Goal: Task Accomplishment & Management: Complete application form

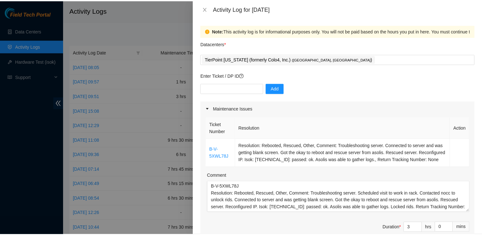
scroll to position [21, 0]
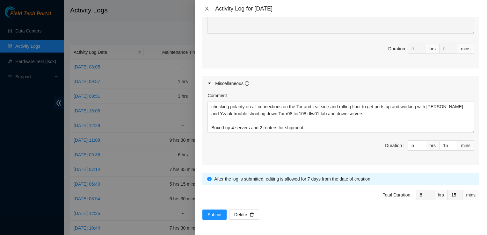
click at [207, 7] on icon "close" at bounding box center [206, 8] width 5 height 5
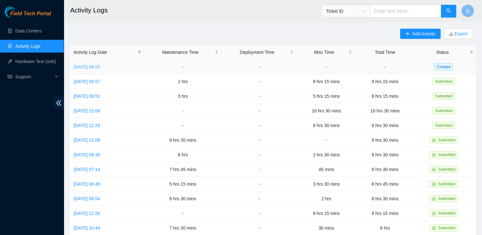
click at [100, 66] on link "[DATE] 08:05" at bounding box center [87, 66] width 26 height 5
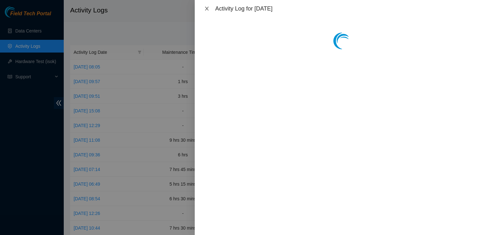
click at [205, 8] on icon "close" at bounding box center [206, 8] width 5 height 5
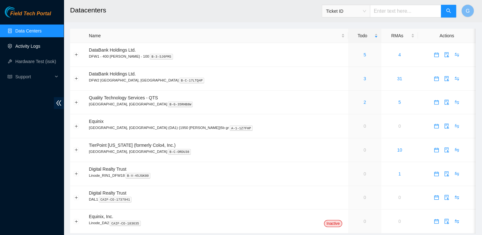
click at [27, 46] on link "Activity Logs" at bounding box center [27, 46] width 25 height 5
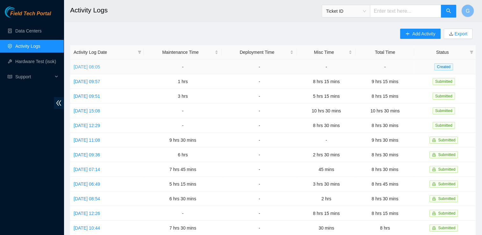
click at [89, 67] on link "[DATE] 08:05" at bounding box center [87, 66] width 26 height 5
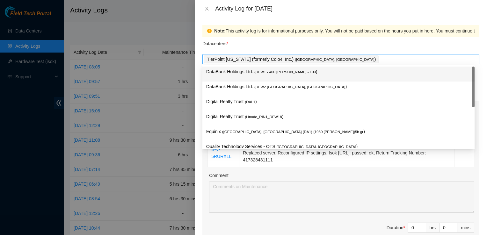
click at [316, 62] on div "TierPoint Texas (formerly Colo4, Inc.) ( Dallas, TX )" at bounding box center [341, 59] width 274 height 9
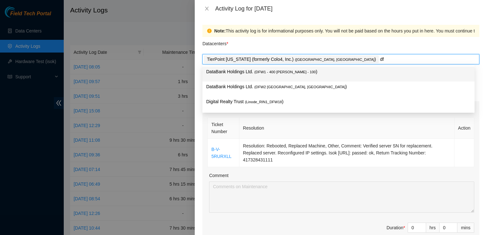
type input "dfw"
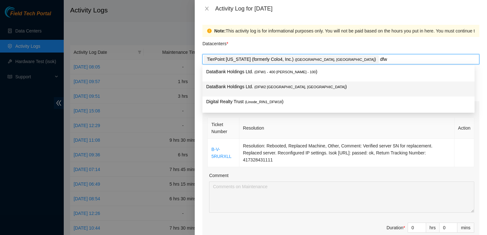
click at [280, 87] on span "( DFW2 Richardson, TX" at bounding box center [299, 87] width 91 height 4
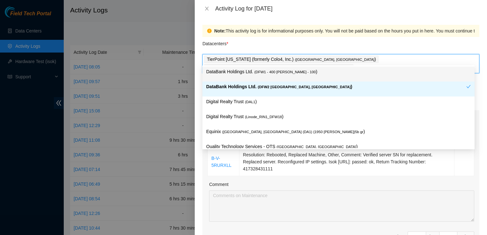
click at [419, 39] on div "Datacenters *" at bounding box center [340, 45] width 277 height 17
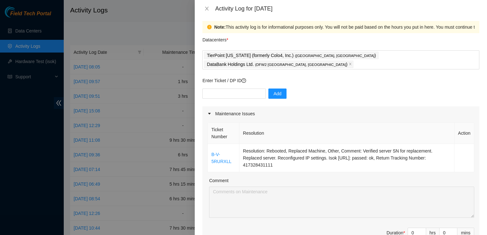
scroll to position [4, 0]
click at [418, 232] on span "Decrease Value" at bounding box center [421, 235] width 7 height 6
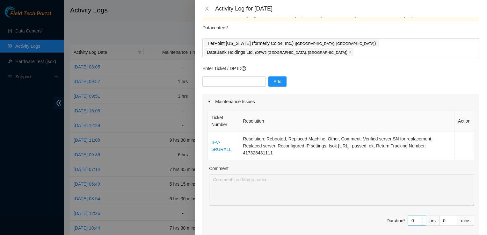
type input "1"
click at [421, 218] on icon "up" at bounding box center [422, 219] width 2 height 2
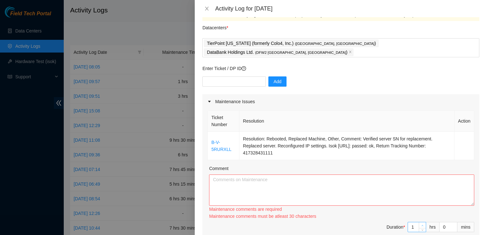
click at [417, 209] on div "Ticket Number Resolution Action B-V-5RURXLL Resolution: Rebooted, Replaced Mach…" at bounding box center [340, 178] width 277 height 138
click at [417, 213] on div "Maintenance comments must be atleast 30 characters" at bounding box center [341, 216] width 265 height 7
type input "2"
drag, startPoint x: 417, startPoint y: 209, endPoint x: 418, endPoint y: 216, distance: 7.2
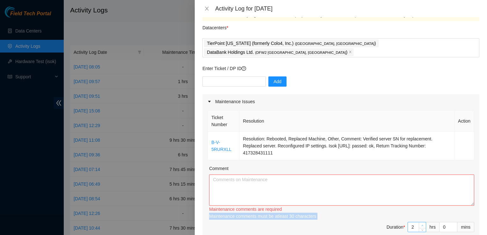
click at [421, 224] on icon "up" at bounding box center [422, 225] width 2 height 2
type input "3"
click at [421, 225] on icon "up" at bounding box center [422, 225] width 2 height 1
type input "4"
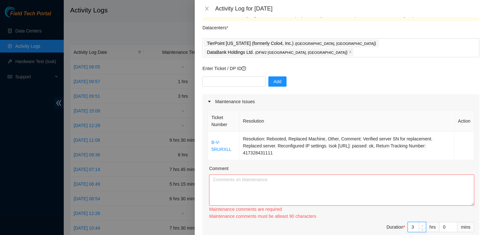
type input "4"
click at [421, 225] on icon "up" at bounding box center [422, 225] width 2 height 1
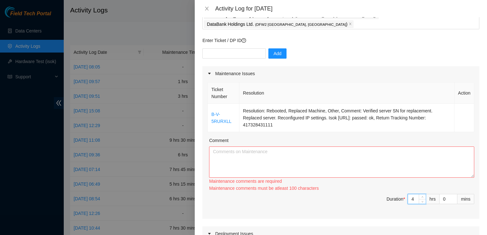
scroll to position [45, 0]
type input "5"
click at [420, 195] on span "up" at bounding box center [422, 197] width 4 height 4
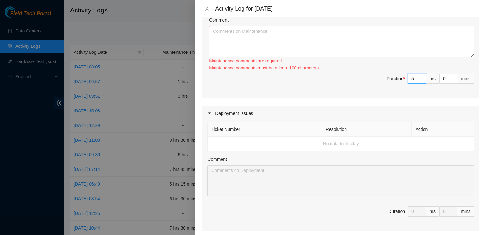
scroll to position [164, 0]
click at [450, 78] on span "Decrease Value" at bounding box center [453, 81] width 7 height 6
type input "1"
click at [452, 77] on icon "up" at bounding box center [453, 78] width 2 height 2
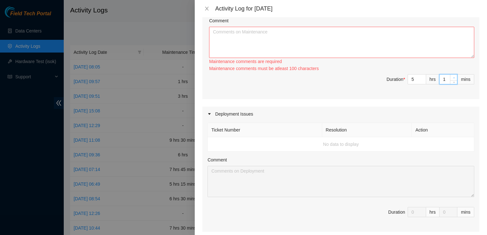
type input "2"
click at [452, 77] on icon "up" at bounding box center [453, 78] width 2 height 2
type input "3"
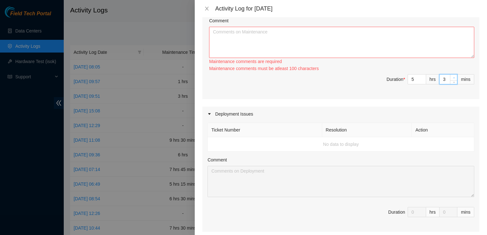
type input "4"
type input "5"
type input "6"
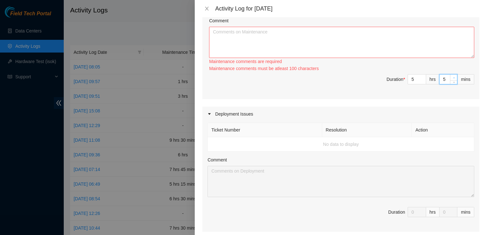
type input "6"
type input "7"
type input "8"
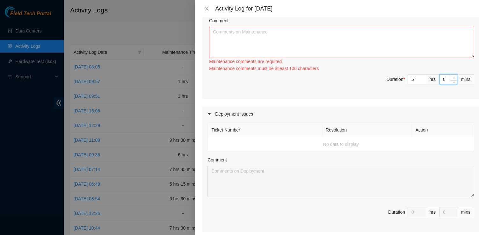
type input "9"
type input "10"
click at [452, 77] on icon "up" at bounding box center [453, 78] width 2 height 2
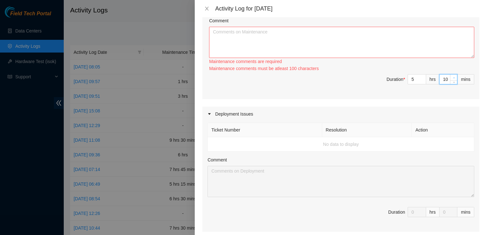
type input "11"
type input "15"
type input "21"
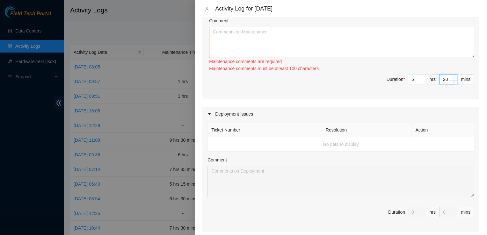
type input "21"
type input "22"
type input "23"
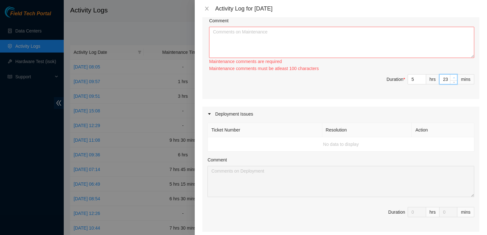
type input "24"
type input "26"
type input "27"
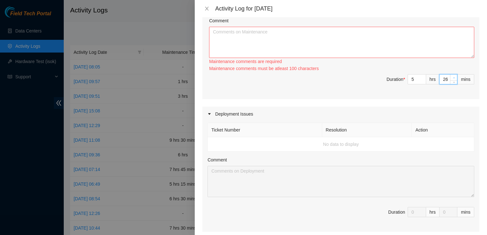
type input "27"
type input "28"
type input "29"
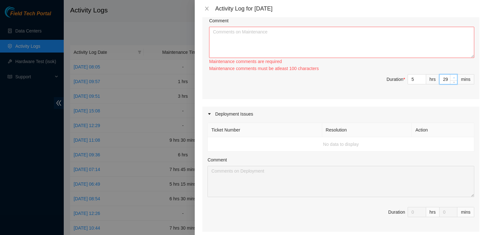
type input "30"
click at [339, 28] on textarea "Comment" at bounding box center [341, 42] width 265 height 31
paste textarea "Today at tierpoint worked with Yzaak on Dp81298 removing 1 machine from rack HD…"
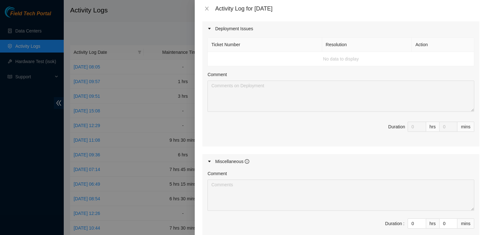
scroll to position [310, 0]
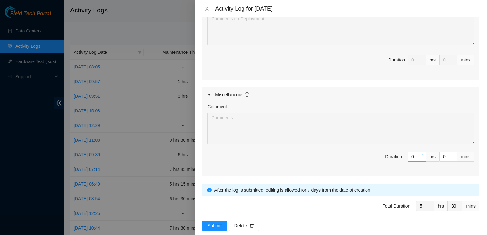
type textarea "Today at tierpoint worked with Yzaak on Dp81298 removing 1 machine from rack HD…"
type input "1"
type input "6"
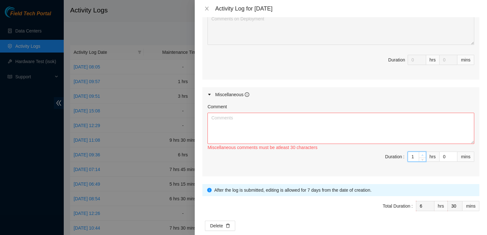
click at [420, 153] on span "up" at bounding box center [422, 155] width 4 height 4
type input "2"
type input "7"
click at [420, 153] on span "up" at bounding box center [422, 155] width 4 height 4
type input "3"
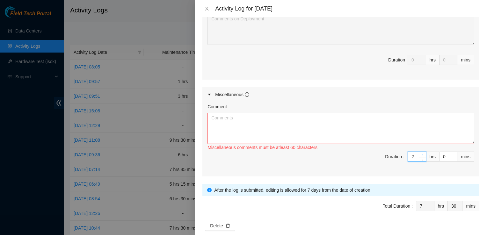
type input "8"
type input "4"
type input "9"
click at [420, 153] on span "up" at bounding box center [422, 155] width 4 height 4
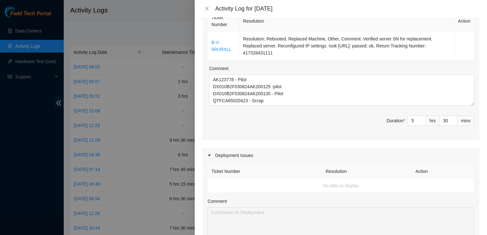
scroll to position [112, 0]
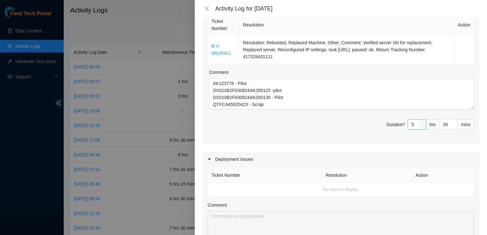
type input "4"
type input "8"
type input "3"
type input "7"
click at [421, 125] on icon "down" at bounding box center [422, 126] width 2 height 2
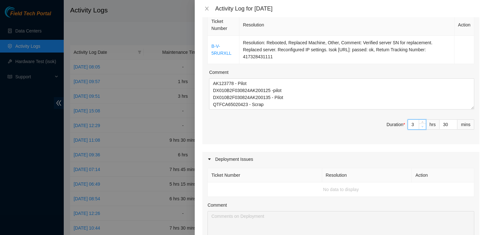
type input "2"
type input "6"
click at [421, 125] on icon "down" at bounding box center [422, 126] width 2 height 2
type input "29"
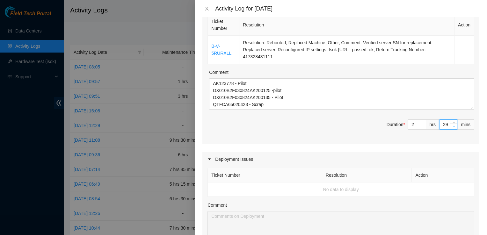
click at [452, 125] on span "down" at bounding box center [454, 127] width 4 height 4
type input "28"
click at [452, 125] on span "down" at bounding box center [454, 127] width 4 height 4
type input "27"
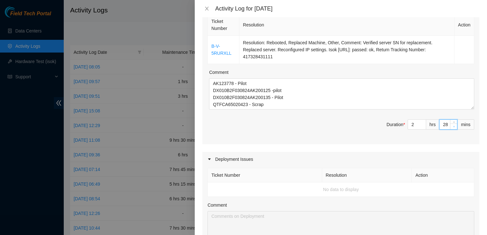
type input "27"
click at [452, 125] on span "down" at bounding box center [454, 127] width 4 height 4
type input "26"
click at [452, 125] on span "down" at bounding box center [454, 127] width 4 height 4
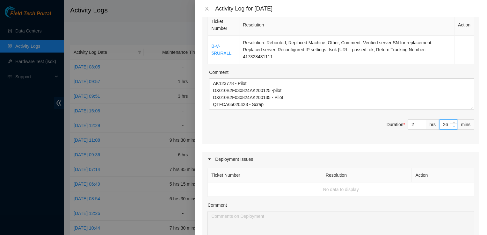
type input "25"
click at [452, 125] on span "down" at bounding box center [454, 127] width 4 height 4
type input "24"
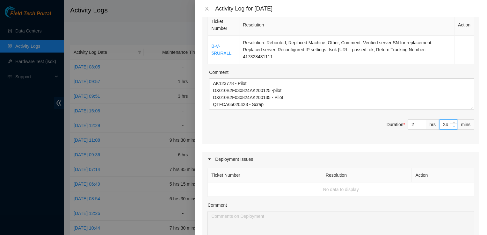
type input "23"
type input "22"
type input "21"
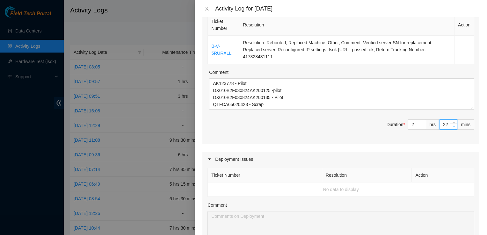
type input "21"
type input "20"
type input "19"
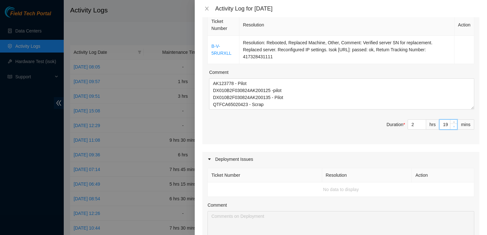
type input "18"
click at [452, 125] on span "down" at bounding box center [454, 127] width 4 height 4
type input "17"
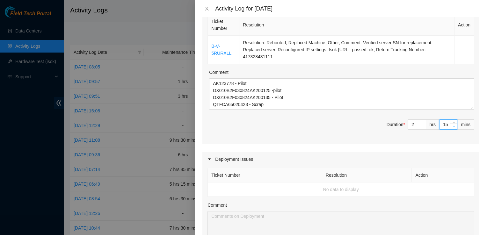
type input "14"
type input "13"
type input "12"
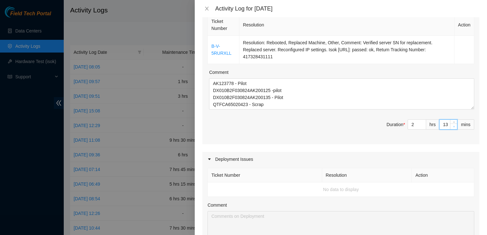
type input "12"
type input "11"
type input "10"
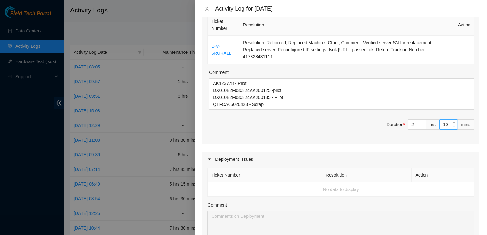
type input "9"
type input "3"
type input "2"
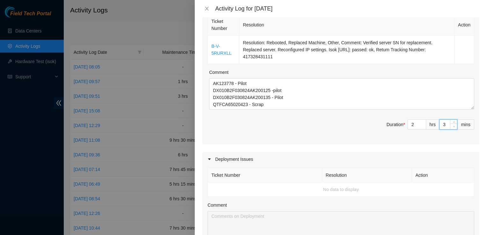
type input "2"
type input "1"
type input "0"
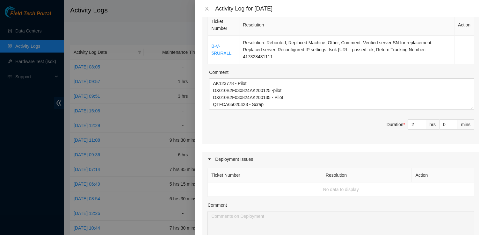
click at [375, 126] on span "Duration * 2 hrs 0 mins" at bounding box center [340, 128] width 267 height 18
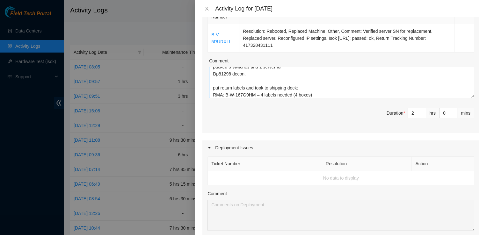
scroll to position [27, 0]
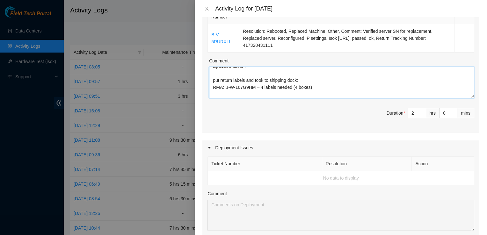
click at [211, 69] on textarea "Today at tierpoint worked with Yzaak on Dp81298 removing 1 machine from rack HD…" at bounding box center [341, 82] width 265 height 31
drag, startPoint x: 211, startPoint y: 63, endPoint x: 316, endPoint y: 170, distance: 150.2
click at [316, 170] on div "Maintenance Issues Ticket Number Resolution Action B-V-5RURXLL Resolution: Rebo…" at bounding box center [340, 175] width 277 height 376
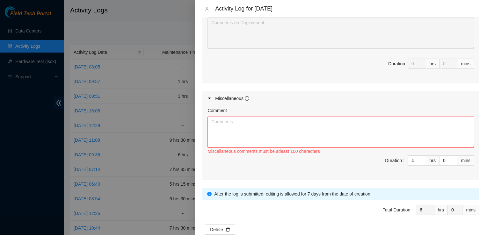
scroll to position [310, 0]
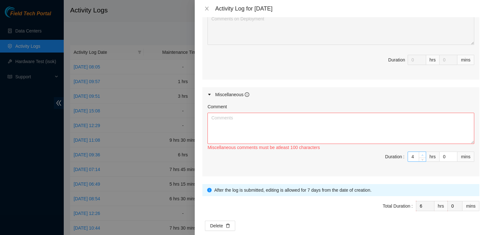
type textarea "Today at tierpoint worked with Yzaak on Dp81298 removing 1 machine from rack HD…"
type input "5"
type input "7"
click at [420, 152] on span "Increase Value" at bounding box center [421, 155] width 7 height 6
type input "6"
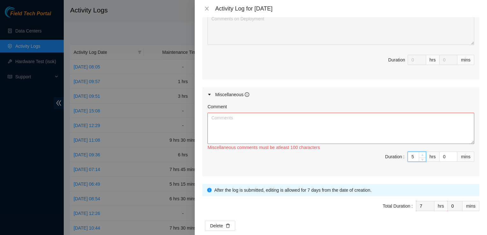
type input "8"
click at [420, 152] on span "Increase Value" at bounding box center [421, 155] width 7 height 6
click at [308, 113] on textarea "Comment" at bounding box center [340, 128] width 267 height 31
paste textarea "put return labels and took to shipping dock: RMA: B-W-167G9HM – 4 labels needed…"
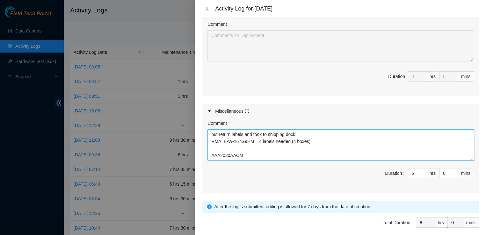
scroll to position [288, 0]
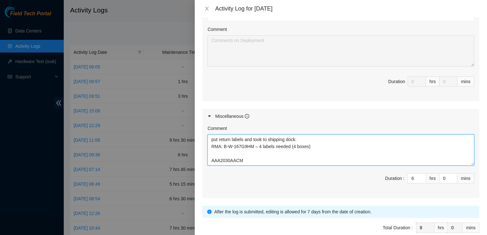
click at [317, 134] on textarea "put return labels and took to shipping dock: RMA: B-W-167G9HM – 4 labels needed…" at bounding box center [340, 149] width 267 height 31
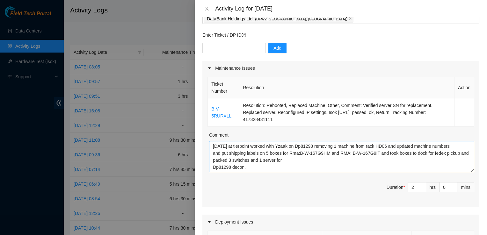
scroll to position [50, 0]
type textarea "put return labels and took to shipping dock: RMA: B-W-167G9HM – 4 labels needed…"
drag, startPoint x: 272, startPoint y: 160, endPoint x: 126, endPoint y: 85, distance: 164.1
click at [126, 85] on div "Activity Log for 10-10-2025 Note: This activity log is for informational purpos…" at bounding box center [243, 117] width 487 height 235
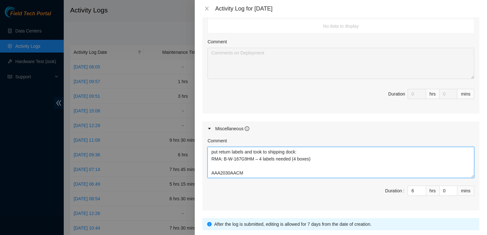
scroll to position [203, 0]
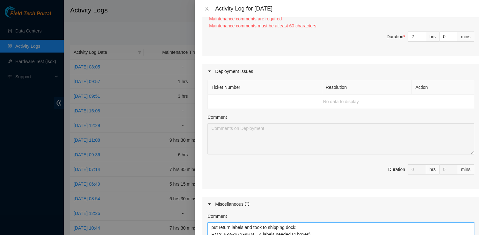
drag, startPoint x: 286, startPoint y: 130, endPoint x: 192, endPoint y: 16, distance: 148.0
click at [192, 16] on div "Activity Log for 10-10-2025 Note: This activity log is for informational purpos…" at bounding box center [243, 117] width 487 height 235
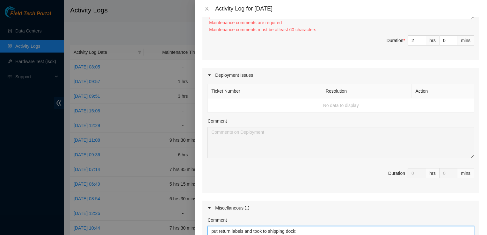
paste textarea "Today at tierpoint worked with Yzaak on Dp81298 removing 1 machine from rack HD…"
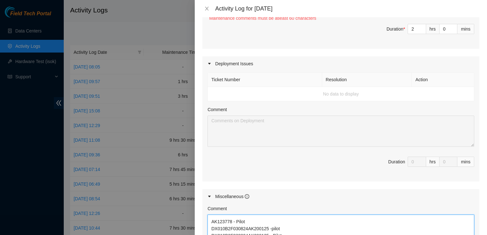
type textarea "Today at tierpoint worked with Yzaak on Dp81298 removing 1 machine from rack HD…"
click at [192, 16] on div at bounding box center [243, 117] width 487 height 235
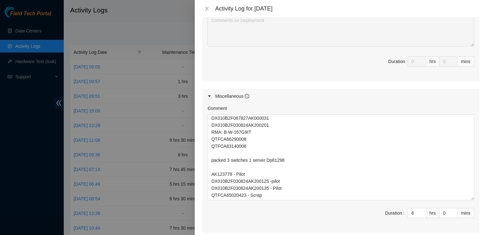
scroll to position [71, 0]
drag, startPoint x: 467, startPoint y: 132, endPoint x: 474, endPoint y: 187, distance: 55.5
click at [474, 187] on div "Note: This activity log is for informational purposes only. You will not be pai…" at bounding box center [341, 126] width 292 height 218
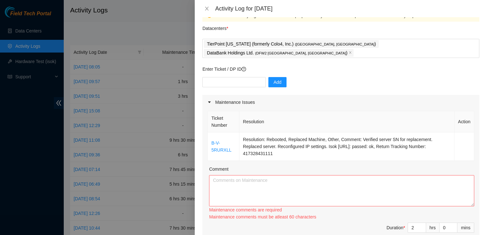
scroll to position [14, 0]
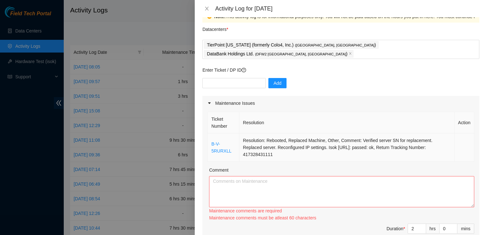
drag, startPoint x: 323, startPoint y: 146, endPoint x: 241, endPoint y: 134, distance: 82.0
click at [241, 134] on td "Resolution: Rebooted, Replaced Machine, Other, Comment: Verified server SN for …" at bounding box center [346, 147] width 215 height 28
copy td "Resolution: Rebooted, Replaced Machine, Other, Comment: Verified server SN for …"
click at [236, 176] on textarea "Comment" at bounding box center [341, 191] width 265 height 31
paste textarea "Resolution: Rebooted, Replaced Machine, Other, Comment: Verified server SN for …"
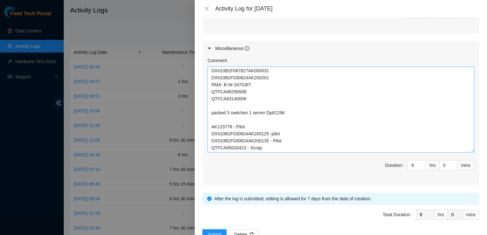
scroll to position [357, 0]
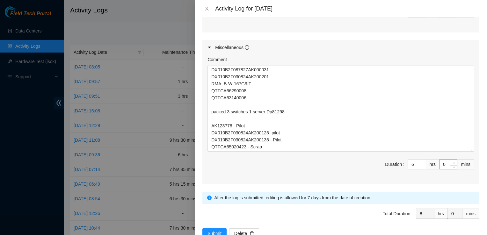
type textarea "Resolution: Rebooted, Replaced Machine, Other, Comment: Verified server SN for …"
type input "1"
click at [452, 161] on span "up" at bounding box center [454, 163] width 4 height 4
type input "2"
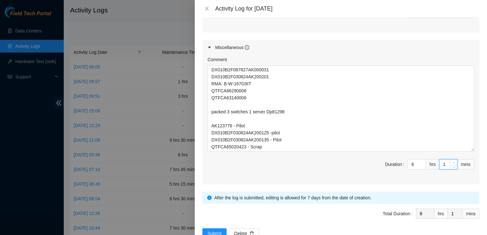
type input "2"
click at [452, 161] on span "up" at bounding box center [454, 163] width 4 height 4
type input "3"
click at [452, 161] on span "up" at bounding box center [454, 163] width 4 height 4
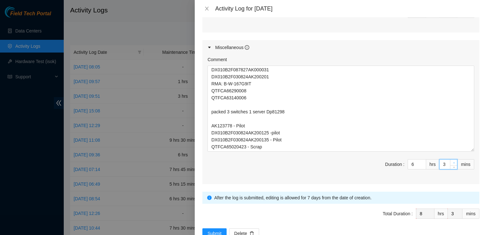
type input "4"
click at [452, 161] on span "up" at bounding box center [454, 163] width 4 height 4
type input "5"
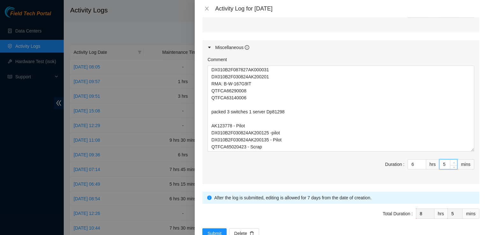
click at [452, 161] on span "up" at bounding box center [454, 163] width 4 height 4
type input "6"
type input "7"
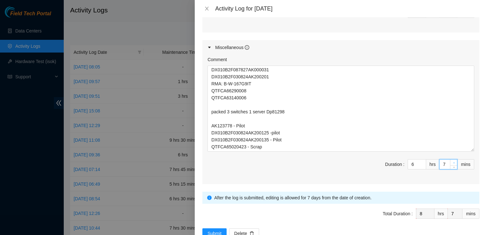
click at [452, 161] on span "up" at bounding box center [454, 163] width 4 height 4
type input "8"
click at [452, 161] on span "up" at bounding box center [454, 163] width 4 height 4
type input "9"
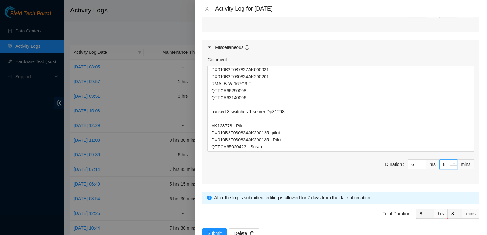
type input "9"
click at [452, 161] on span "up" at bounding box center [454, 163] width 4 height 4
type input "10"
click at [452, 161] on span "up" at bounding box center [454, 163] width 4 height 4
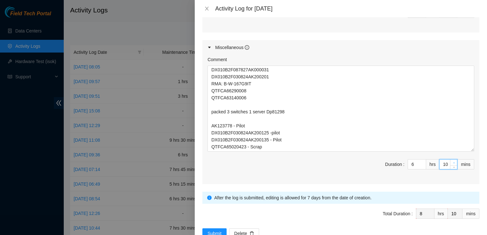
type input "11"
click at [452, 161] on span "up" at bounding box center [454, 163] width 4 height 4
type input "12"
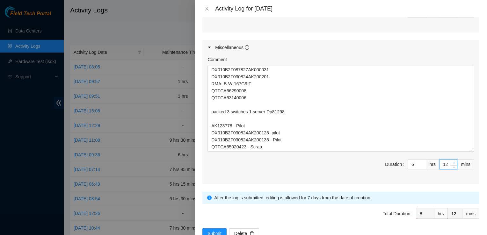
click at [452, 161] on span "up" at bounding box center [454, 163] width 4 height 4
type input "13"
click at [452, 161] on span "up" at bounding box center [454, 163] width 4 height 4
type input "14"
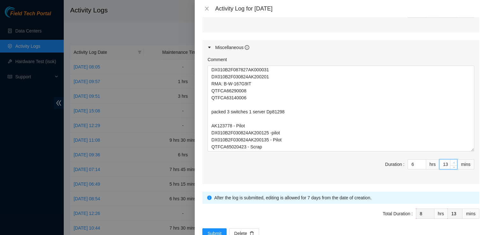
type input "14"
click at [452, 161] on span "up" at bounding box center [454, 163] width 4 height 4
type input "15"
click at [452, 161] on span "up" at bounding box center [454, 163] width 4 height 4
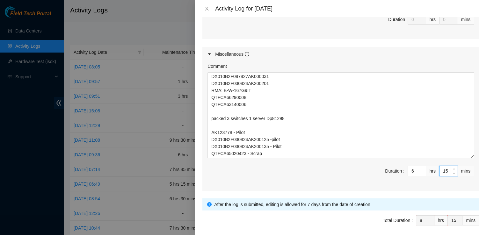
scroll to position [365, 0]
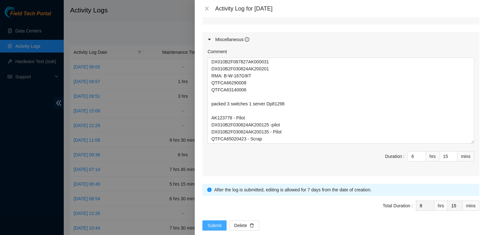
click at [213, 222] on span "Submit" at bounding box center [214, 225] width 14 height 7
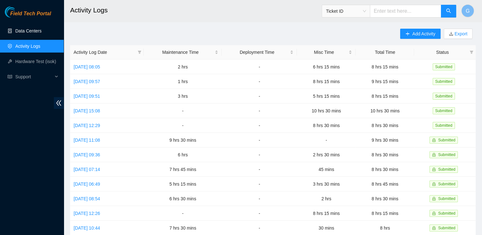
click at [27, 29] on link "Data Centers" at bounding box center [28, 30] width 26 height 5
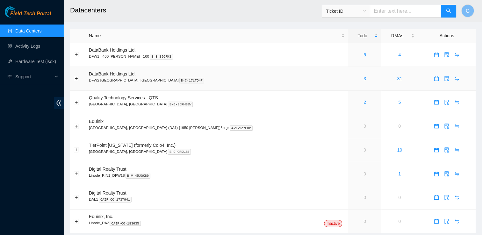
click at [352, 80] on div "3" at bounding box center [365, 78] width 26 height 7
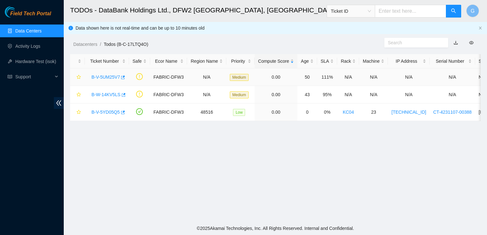
click at [115, 76] on link "B-V-5UM25V7" at bounding box center [105, 77] width 28 height 5
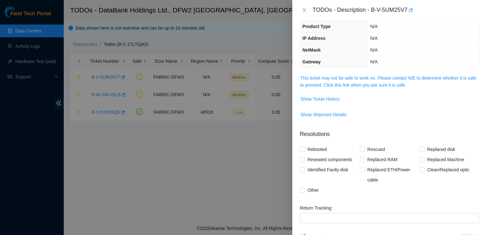
scroll to position [47, 0]
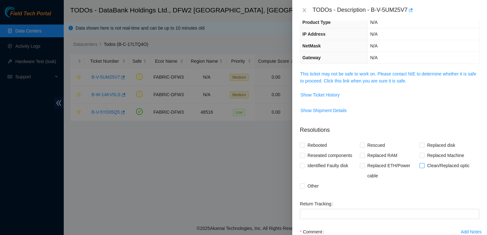
click at [419, 165] on input "Clean/Replaced optic" at bounding box center [421, 165] width 4 height 4
checkbox input "true"
click at [303, 155] on input "Reseated components" at bounding box center [302, 155] width 4 height 4
checkbox input "true"
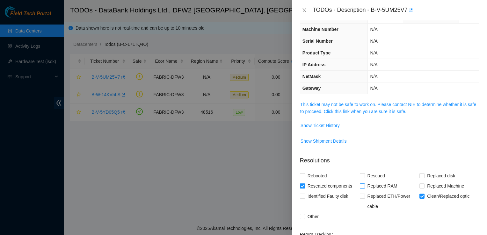
scroll to position [0, 0]
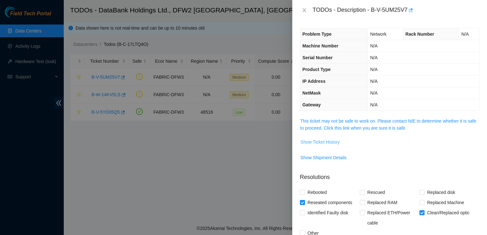
click at [325, 139] on span "Show Ticket History" at bounding box center [319, 142] width 39 height 7
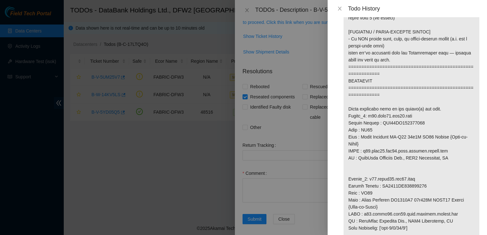
scroll to position [110, 0]
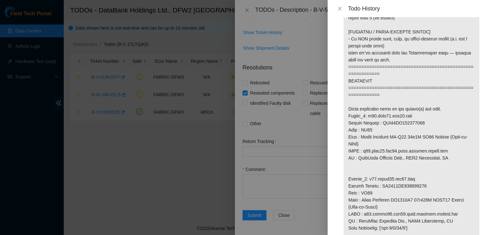
click at [278, 178] on div at bounding box center [243, 117] width 487 height 235
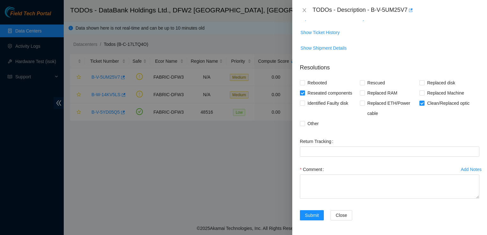
click at [322, 171] on label "Comment" at bounding box center [313, 169] width 27 height 10
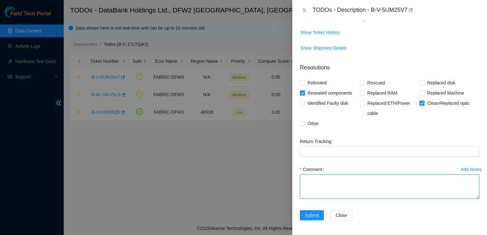
click at [322, 175] on textarea "Comment" at bounding box center [389, 187] width 179 height 24
paste textarea "Fiber line connection from Leaf and Switch are layed straight and correctly wit…"
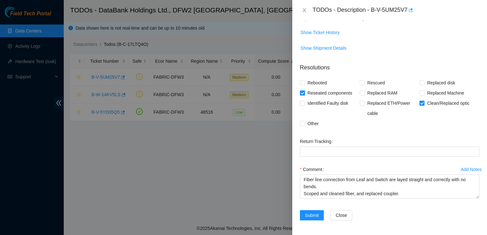
click at [345, 4] on div "TODOs - Description - B-V-5UM25V7" at bounding box center [389, 10] width 195 height 20
click at [315, 31] on span "Show Ticket History" at bounding box center [319, 32] width 39 height 7
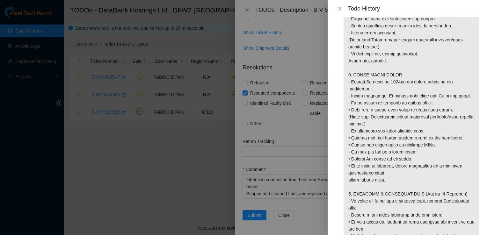
scroll to position [632, 0]
click at [303, 136] on div at bounding box center [243, 117] width 487 height 235
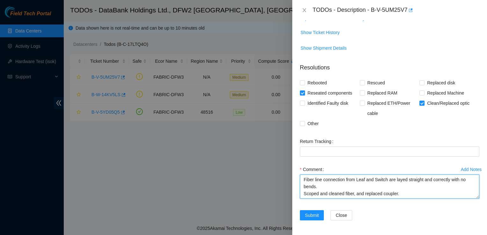
drag, startPoint x: 408, startPoint y: 195, endPoint x: 247, endPoint y: 141, distance: 169.7
click at [247, 141] on div "TODOs - Description - B-V-5UM25V7 Problem Type Network Rack Number N/A Machine …" at bounding box center [243, 117] width 487 height 235
paste textarea "Light measurement at 1310NM showed -17.90. Leaf and switch have link light."
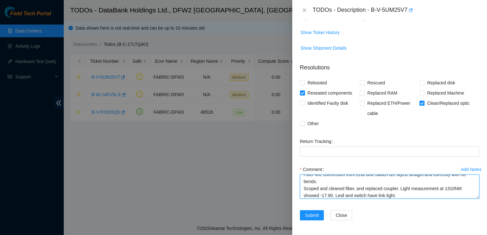
drag, startPoint x: 473, startPoint y: 198, endPoint x: 469, endPoint y: 201, distance: 4.8
click at [469, 201] on div "Comment Fiber line connection from Leaf and Switch are layed straight and corre…" at bounding box center [389, 183] width 179 height 38
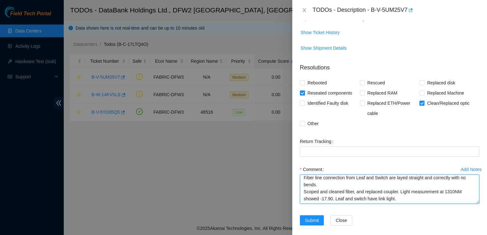
scroll to position [0, 0]
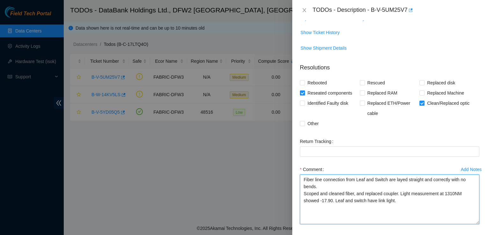
drag, startPoint x: 473, startPoint y: 196, endPoint x: 472, endPoint y: 221, distance: 25.8
click at [472, 221] on textarea "Fiber line connection from Leaf and Switch are layed straight and correctly wit…" at bounding box center [389, 200] width 179 height 50
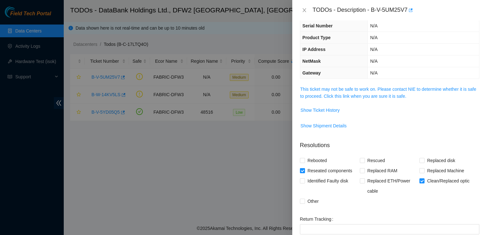
scroll to position [32, 0]
click at [321, 109] on span "Show Ticket History" at bounding box center [319, 109] width 39 height 7
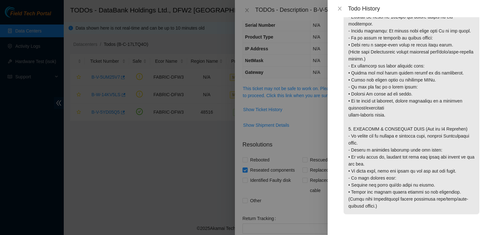
scroll to position [677, 0]
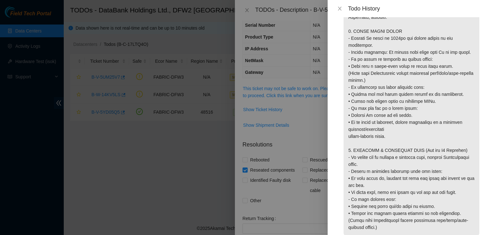
click at [314, 120] on div at bounding box center [243, 117] width 487 height 235
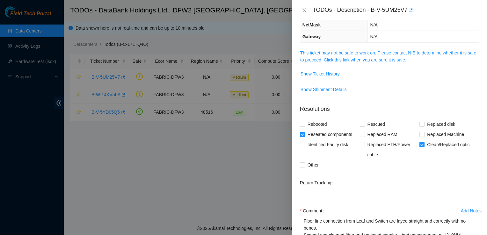
scroll to position [135, 0]
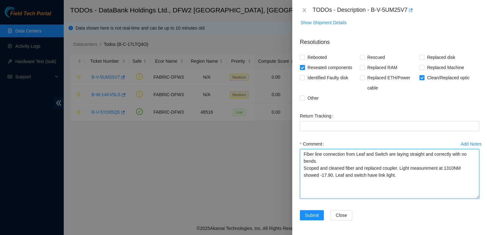
click at [398, 169] on textarea "Fiber line connection from Leaf and Switch are laying straight and correctly wi…" at bounding box center [389, 174] width 179 height 50
click at [397, 175] on textarea "Fiber line connection from Leaf and Switch are laying straight and correctly wi…" at bounding box center [389, 174] width 179 height 50
type textarea "Fiber line connection from Leaf and Switch are laying straight and correctly wi…"
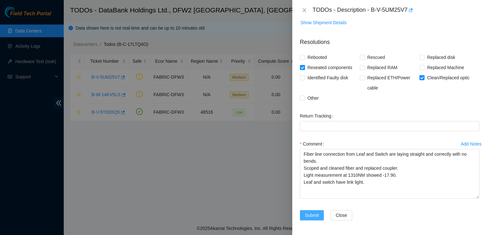
click at [308, 215] on span "Submit" at bounding box center [312, 215] width 14 height 7
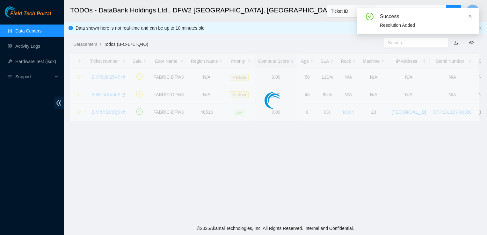
scroll to position [156, 0]
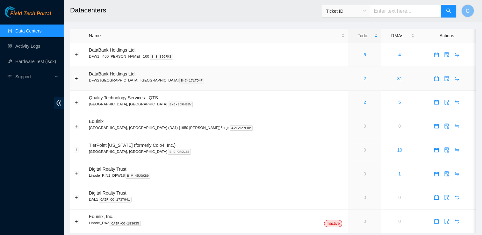
click at [363, 77] on link "2" at bounding box center [364, 78] width 3 height 5
click at [40, 48] on link "Activity Logs" at bounding box center [27, 46] width 25 height 5
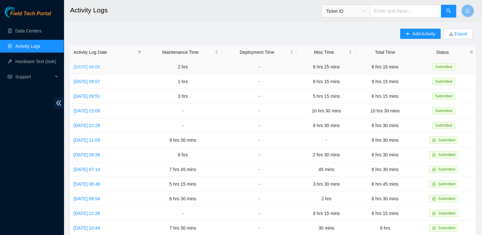
click at [100, 67] on link "[DATE] 08:05" at bounding box center [87, 66] width 26 height 5
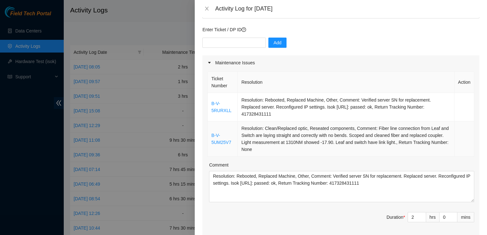
scroll to position [57, 0]
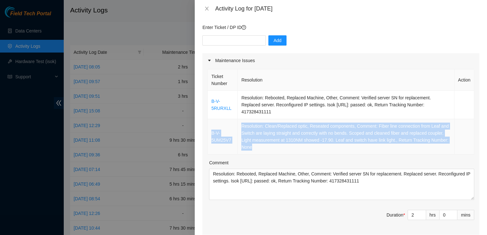
drag, startPoint x: 280, startPoint y: 139, endPoint x: 211, endPoint y: 120, distance: 71.9
click at [211, 120] on tr "B-V-5UM25V7 Resolution: Clean/Replaced optic, Reseated components, Comment: Fib…" at bounding box center [341, 136] width 266 height 35
copy tr "B-V-5UM25V7 Resolution: Clean/Replaced optic, Reseated components, Comment: Fib…"
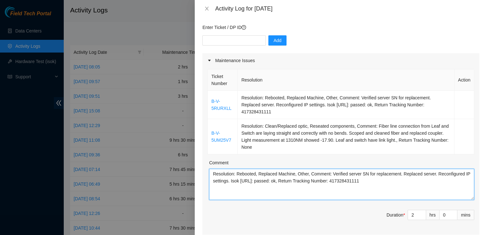
click at [388, 175] on textarea "Resolution: Rebooted, Replaced Machine, Other, Comment: Verified server SN for …" at bounding box center [341, 184] width 265 height 31
paste textarea "B-V-5UM25V7 Resolution: Clean/Replaced optic, Reseated components, Comment: Fib…"
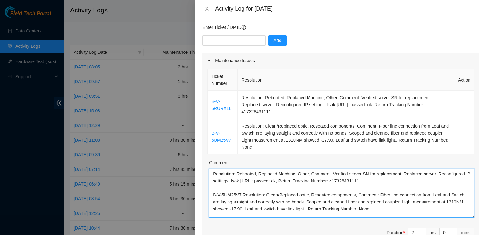
scroll to position [0, 0]
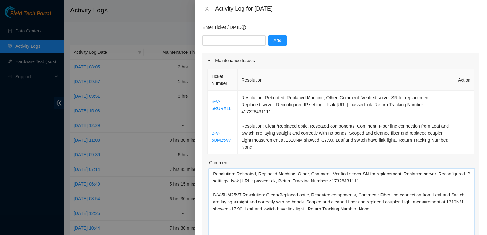
drag, startPoint x: 468, startPoint y: 189, endPoint x: 473, endPoint y: 242, distance: 53.0
click at [473, 235] on html "Field Tech Portal Data Centers Activity Logs Hardware Test (isok) Support Activ…" at bounding box center [243, 117] width 487 height 235
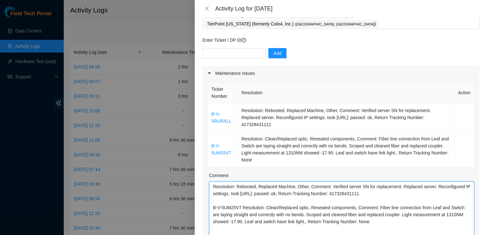
scroll to position [52, 0]
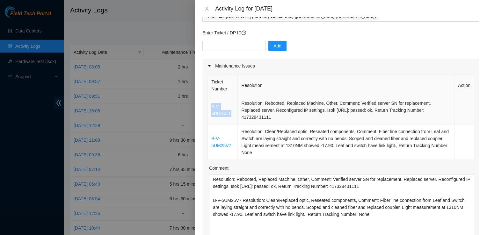
drag, startPoint x: 231, startPoint y: 107, endPoint x: 211, endPoint y: 99, distance: 20.9
click at [211, 99] on td "B-V-5RURXLL" at bounding box center [223, 110] width 30 height 28
copy link "B-V-5RURXLL"
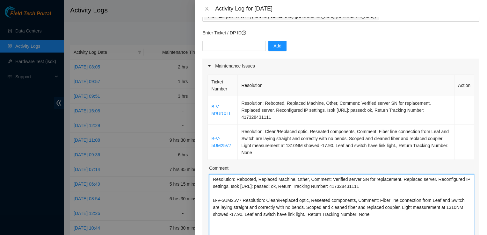
click at [213, 174] on textarea "Resolution: Rebooted, Replaced Machine, Other, Comment: Verified server SN for …" at bounding box center [341, 216] width 265 height 84
click at [212, 174] on textarea "Resolution: Rebooted, Replaced Machine, Other, Comment: Verified server SN for …" at bounding box center [341, 216] width 265 height 84
paste textarea "B-V-5RURXLL"
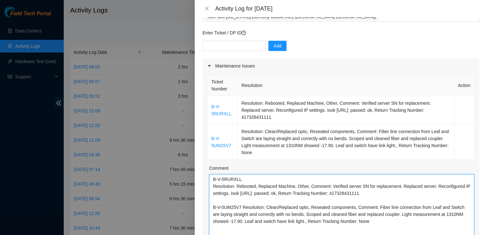
click at [241, 198] on textarea "B-V-5RURXLL Resolution: Rebooted, Replaced Machine, Other, Comment: Verified se…" at bounding box center [341, 216] width 265 height 84
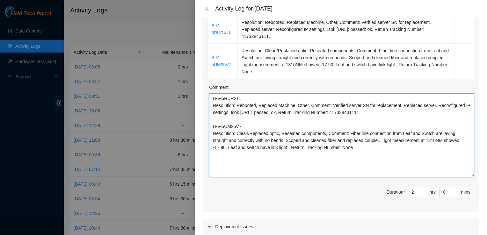
scroll to position [135, 0]
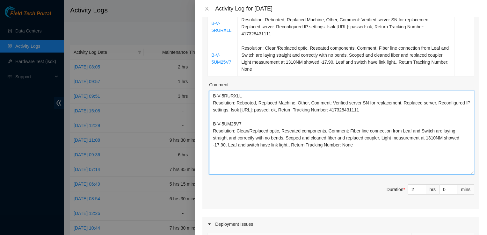
click at [374, 153] on textarea "B-V-5RURXLL Resolution: Rebooted, Replaced Machine, Other, Comment: Verified se…" at bounding box center [341, 133] width 265 height 84
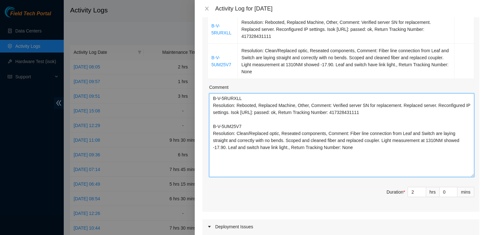
scroll to position [132, 0]
click at [360, 160] on textarea "B-V-5RURXLL Resolution: Rebooted, Replaced Machine, Other, Comment: Verified se…" at bounding box center [341, 135] width 265 height 84
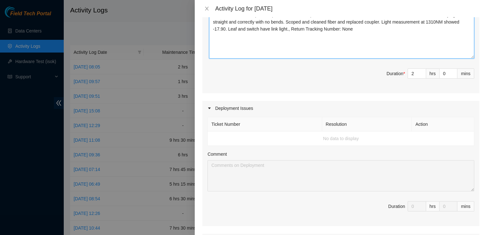
scroll to position [248, 0]
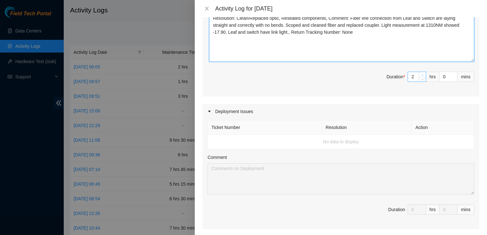
type textarea "B-V-5RURXLL Resolution: Rebooted, Replaced Machine, Other, Comment: Verified se…"
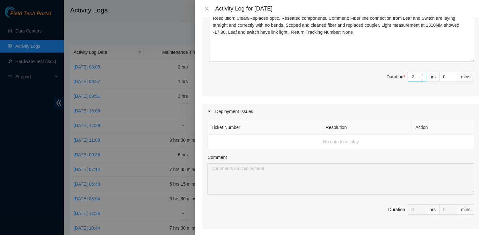
type input "3"
type input "9"
click at [420, 73] on span "up" at bounding box center [422, 75] width 4 height 4
type input "4"
type input "10"
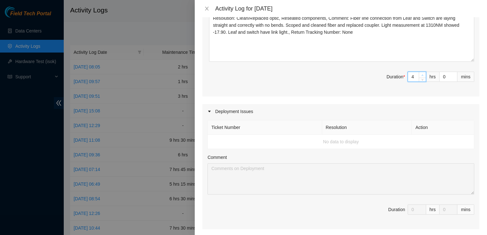
click at [420, 73] on span "up" at bounding box center [422, 75] width 4 height 4
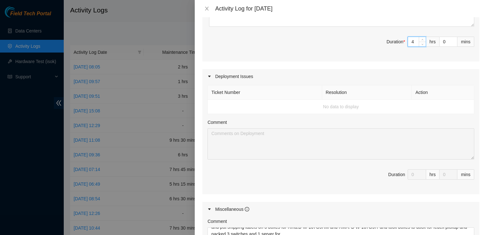
scroll to position [276, 0]
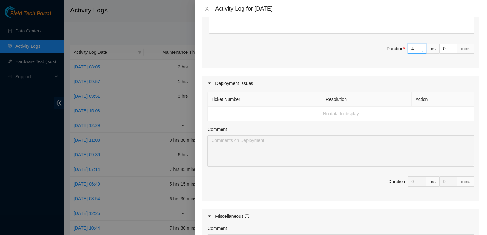
type input "3"
type input "9"
click at [420, 49] on span "down" at bounding box center [422, 51] width 4 height 4
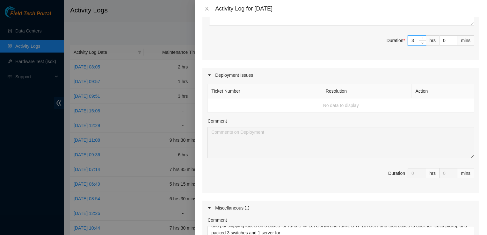
scroll to position [256, 0]
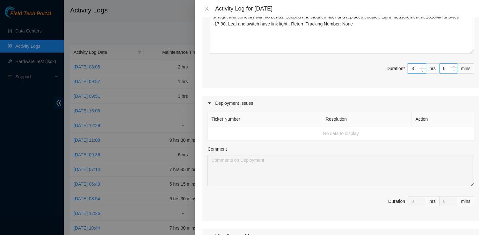
click at [452, 69] on span "down" at bounding box center [454, 71] width 4 height 4
type input "1"
type input "16"
click at [452, 66] on icon "up" at bounding box center [453, 67] width 2 height 2
type input "2"
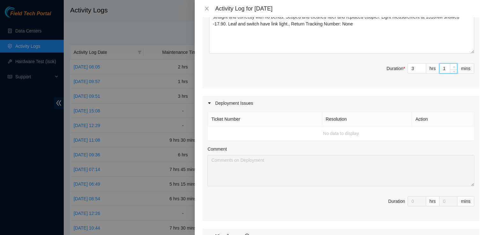
type input "17"
type input "3"
type input "18"
type input "5"
type input "20"
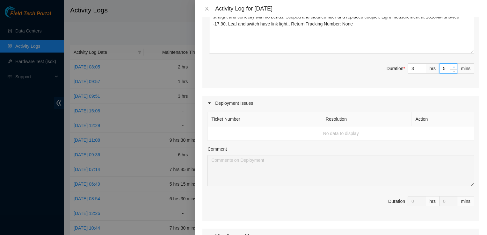
type input "6"
type input "21"
type input "9"
type input "24"
type input "10"
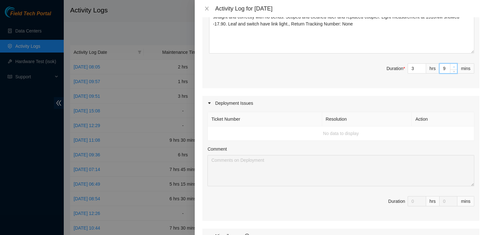
type input "25"
type input "11"
type input "26"
type input "12"
type input "27"
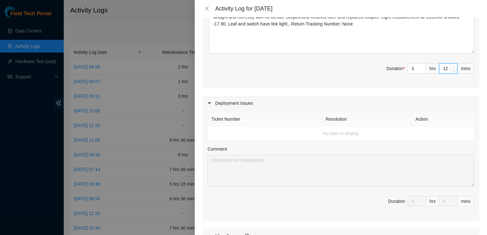
type input "13"
type input "28"
type input "14"
type input "29"
type input "15"
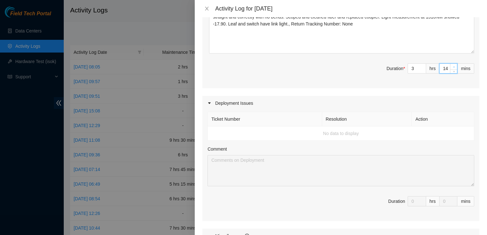
type input "30"
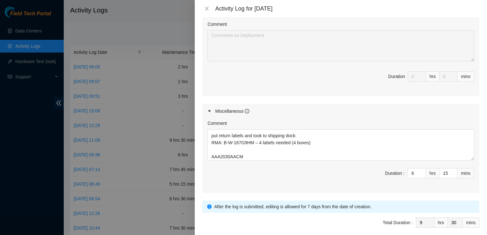
scroll to position [397, 0]
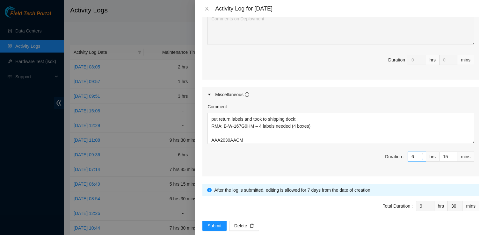
type input "5"
type input "8"
click at [421, 158] on icon "down" at bounding box center [422, 159] width 2 height 2
click at [354, 160] on div "Comment Today at tierpoint worked with Yzaak on Dp81298 removing 1 machine from…" at bounding box center [340, 139] width 277 height 75
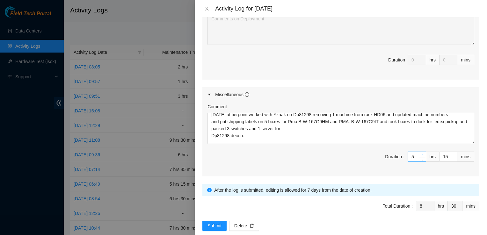
type input "6"
type input "9"
click at [420, 153] on span "up" at bounding box center [422, 155] width 4 height 4
click at [343, 160] on div "Comment Today at tierpoint worked with Yzaak on Dp81298 removing 1 machine from…" at bounding box center [340, 139] width 277 height 75
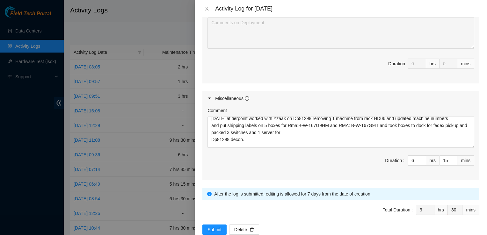
scroll to position [396, 0]
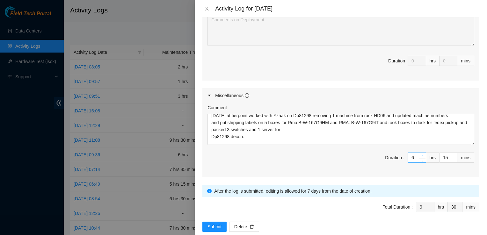
type input "7"
type input "10"
click at [420, 153] on span "Increase Value" at bounding box center [421, 156] width 7 height 6
type input "6"
type input "9"
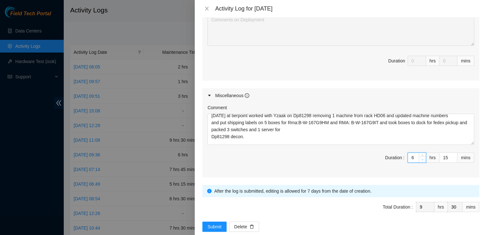
click at [421, 159] on icon "down" at bounding box center [422, 159] width 2 height 1
type input "5"
type input "8"
click at [421, 159] on icon "down" at bounding box center [422, 159] width 2 height 1
click at [311, 153] on span "Duration : 5 hrs 15 mins" at bounding box center [340, 162] width 267 height 18
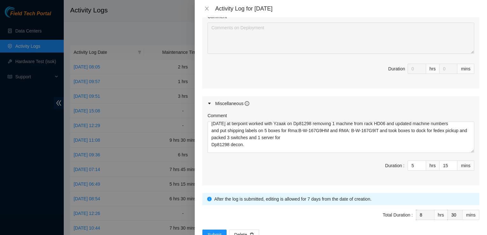
scroll to position [390, 0]
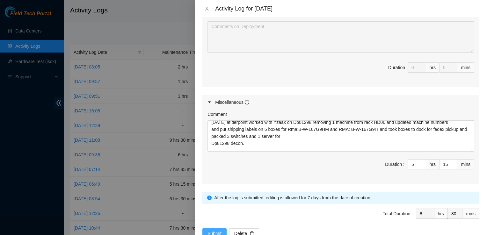
click at [209, 230] on span "Submit" at bounding box center [214, 233] width 14 height 7
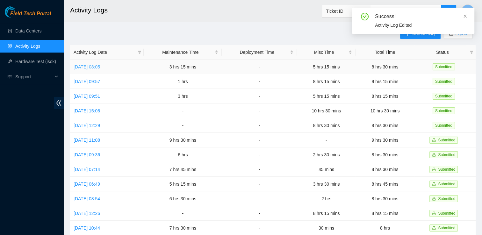
click at [84, 67] on link "Fri, 10 Oct 2025 08:05" at bounding box center [87, 66] width 26 height 5
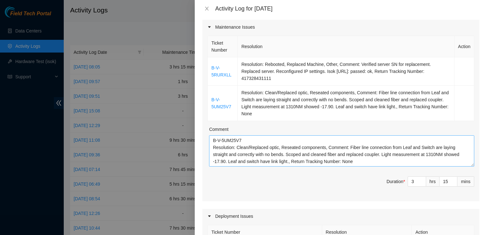
scroll to position [0, 0]
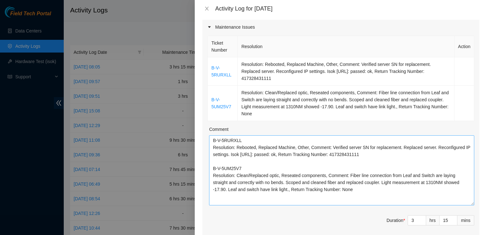
drag, startPoint x: 466, startPoint y: 155, endPoint x: 465, endPoint y: 194, distance: 38.9
click at [465, 194] on textarea "B-V-5RURXLL Resolution: Rebooted, Replaced Machine, Other, Comment: Verified se…" at bounding box center [341, 170] width 265 height 70
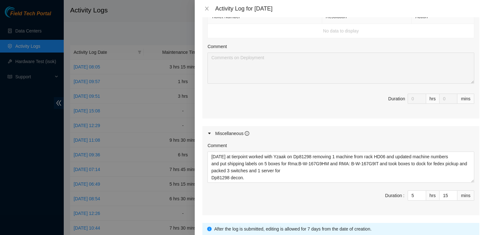
scroll to position [384, 0]
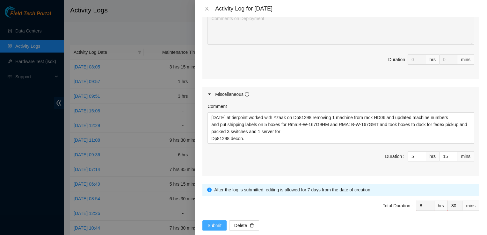
click at [215, 222] on span "Submit" at bounding box center [214, 225] width 14 height 7
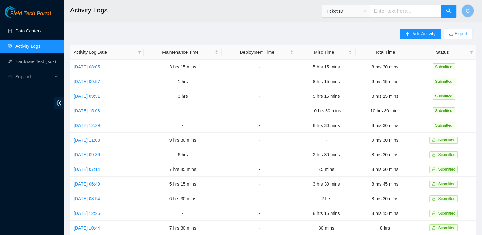
click at [28, 28] on link "Data Centers" at bounding box center [28, 30] width 26 height 5
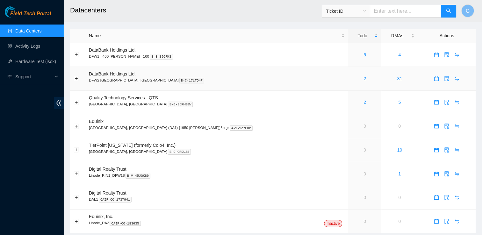
click at [120, 80] on p "DFW2 Richardson, TX B-C-17LTQ4P" at bounding box center [217, 80] width 256 height 6
click at [118, 76] on span "DataBank Holdings Ltd." at bounding box center [112, 73] width 47 height 5
click at [352, 80] on div "2" at bounding box center [365, 78] width 26 height 7
click at [363, 80] on link "2" at bounding box center [364, 78] width 3 height 5
click at [443, 86] on td at bounding box center [447, 79] width 58 height 24
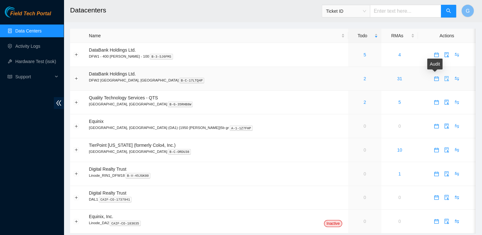
click at [444, 81] on icon "audit" at bounding box center [446, 78] width 5 height 5
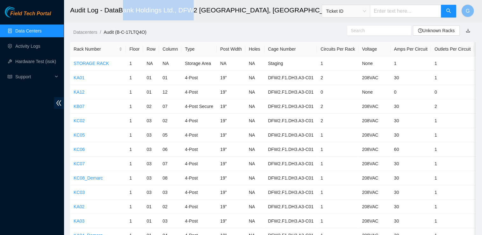
drag, startPoint x: 194, startPoint y: 22, endPoint x: 134, endPoint y: 5, distance: 62.7
click at [134, 5] on header "Audit Log - DataBank Holdings Ltd., DFW2 Richardson, TX Ticket ID G" at bounding box center [305, 11] width 482 height 22
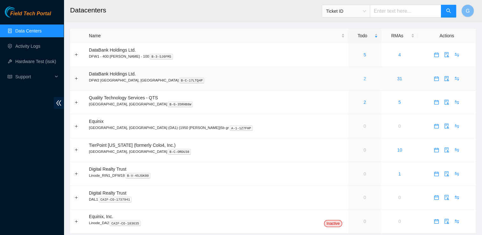
click at [363, 80] on link "2" at bounding box center [364, 78] width 3 height 5
click at [381, 105] on td "5" at bounding box center [399, 103] width 37 height 24
